Goal: Download file/media

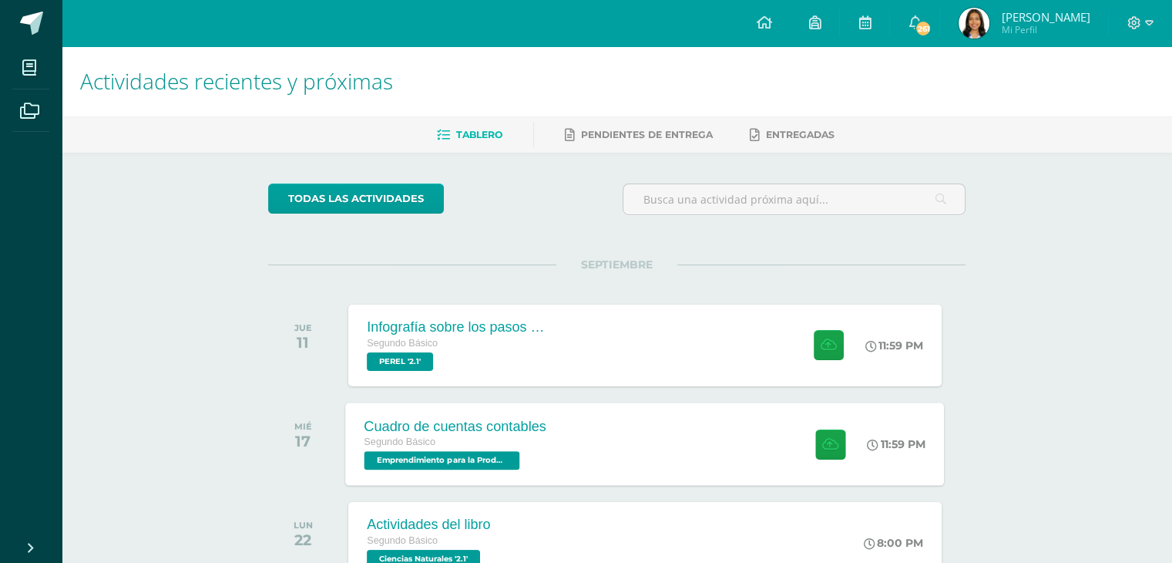
click at [529, 434] on div "Segundo Básico" at bounding box center [456, 442] width 183 height 17
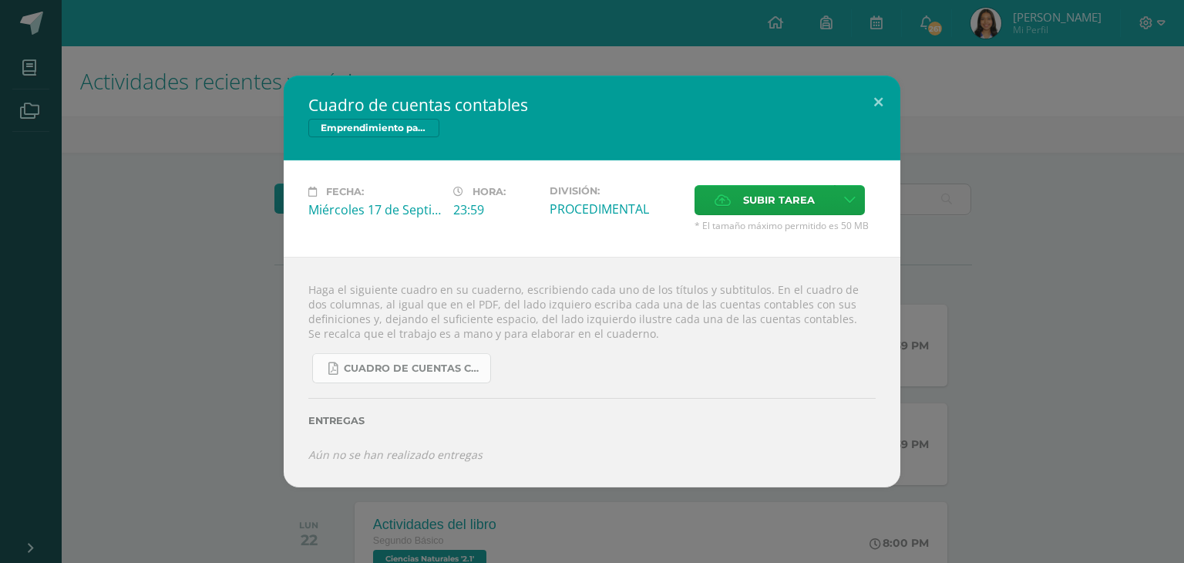
click at [406, 363] on span "CUADRO DE CUENTAS CONTABLES.pdf" at bounding box center [413, 368] width 139 height 12
click at [8, 81] on div "Cuadro de cuentas contables Emprendimiento para la Productividad Fecha: [DATE] …" at bounding box center [592, 281] width 1172 height 411
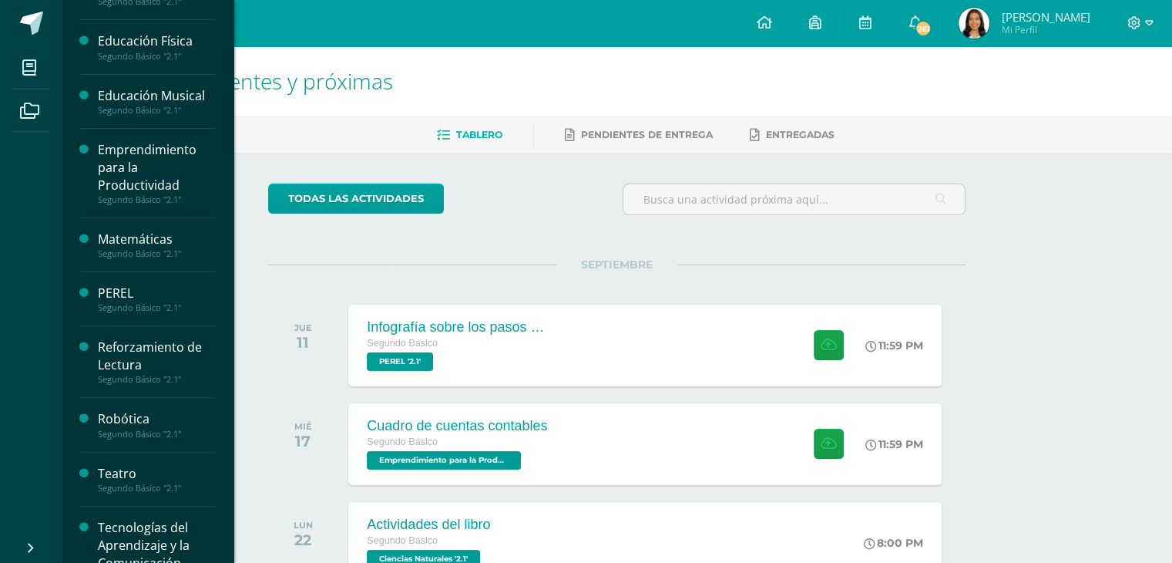
scroll to position [496, 0]
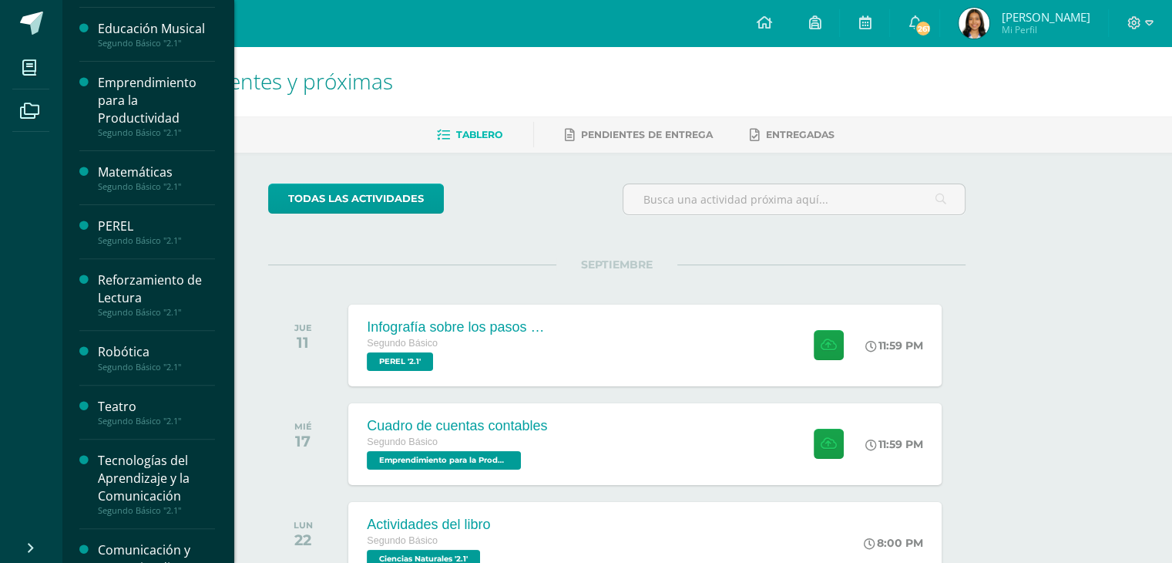
click at [159, 409] on div "Teatro" at bounding box center [156, 407] width 117 height 18
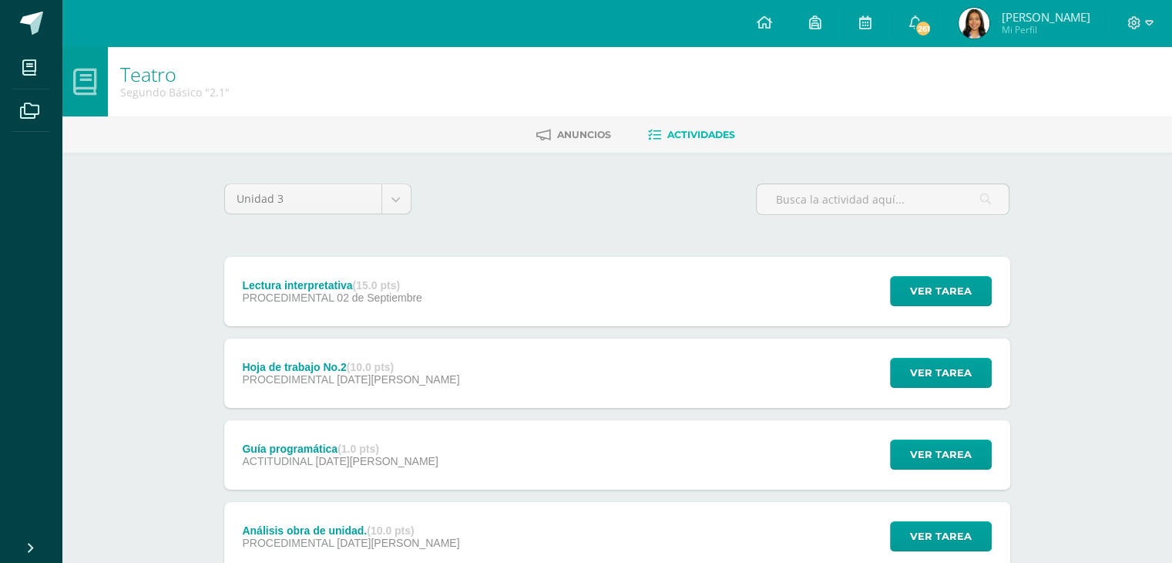
click at [363, 291] on span "02 de Septiembre" at bounding box center [380, 297] width 86 height 12
